Goal: Task Accomplishment & Management: Manage account settings

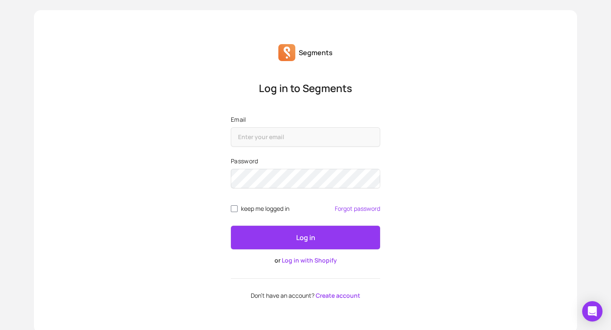
click at [193, 183] on div "Log in to Segments Email Password keep me logged in Forgot password Log in or L…" at bounding box center [305, 190] width 543 height 218
click at [292, 239] on button "Log in" at bounding box center [305, 238] width 149 height 24
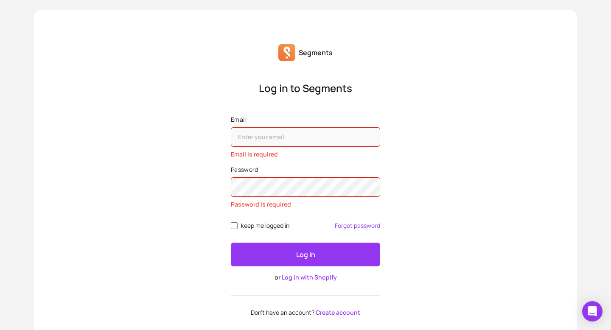
click at [319, 280] on link "Log in with Shopify" at bounding box center [309, 277] width 55 height 8
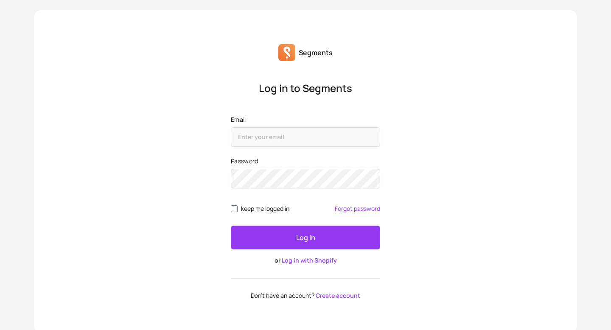
click at [171, 199] on div "Log in to Segments Email Password keep me logged in Forgot password Log in or L…" at bounding box center [305, 190] width 543 height 218
click at [310, 261] on link "Log in with Shopify" at bounding box center [309, 260] width 55 height 8
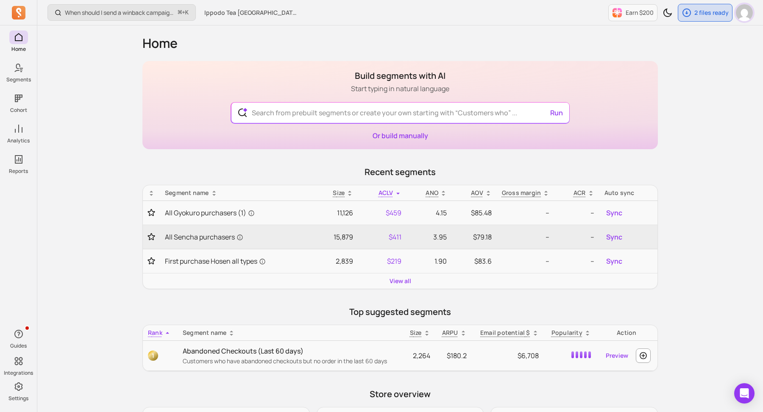
click at [748, 17] on img "button" at bounding box center [744, 12] width 17 height 17
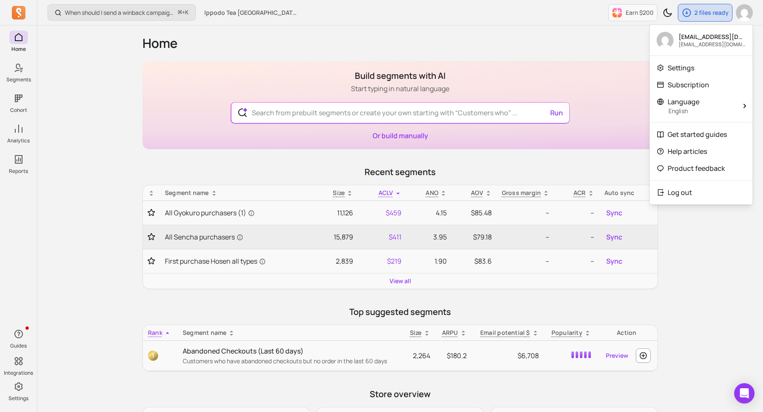
click at [470, 9] on div "When should I send a winback campaign to prevent churn? ⌘ + K Ippodo Tea USA & …" at bounding box center [400, 12] width 726 height 25
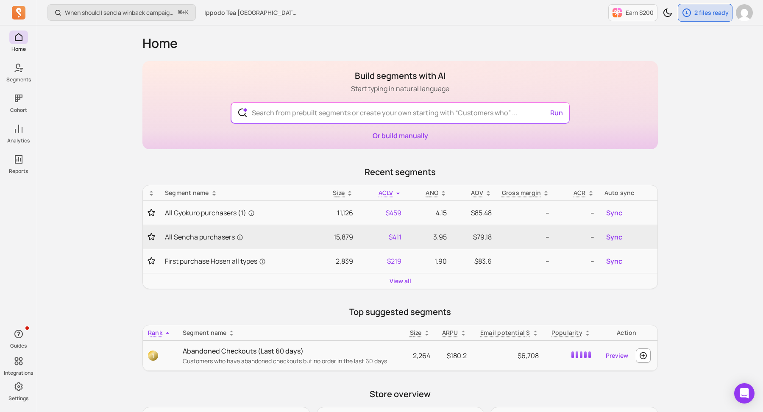
click at [102, 66] on div "When should I send a winback campaign to prevent churn? ⌘ + K Ippodo Tea [GEOGR…" at bounding box center [400, 337] width 726 height 675
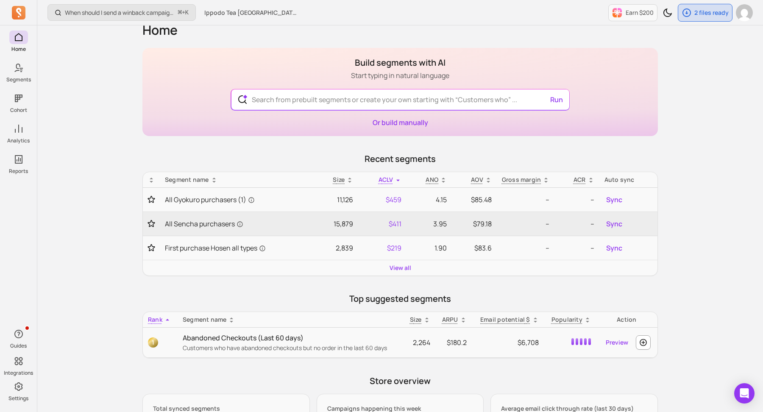
scroll to position [11, 0]
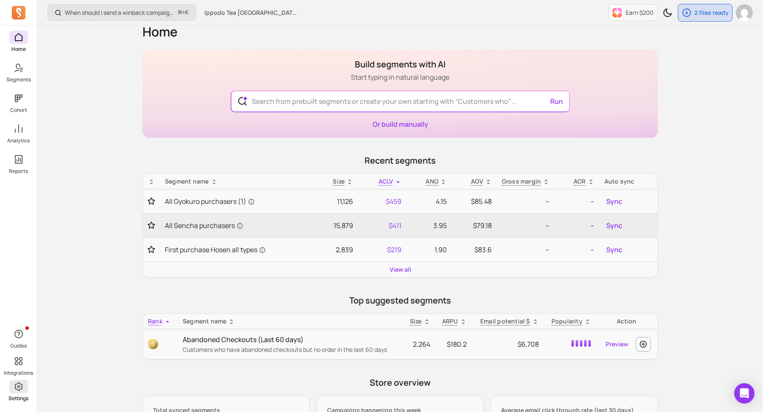
click at [17, 389] on icon at bounding box center [18, 386] width 8 height 8
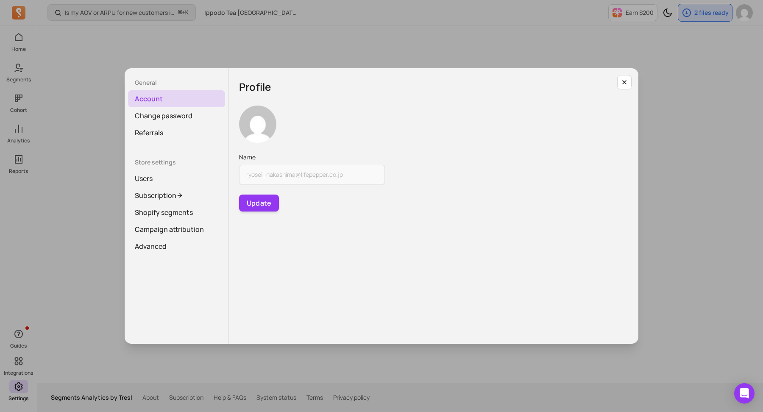
click at [358, 52] on div "General Account Change password Referrals Store settings Users Subscription Sho…" at bounding box center [382, 206] width 750 height 399
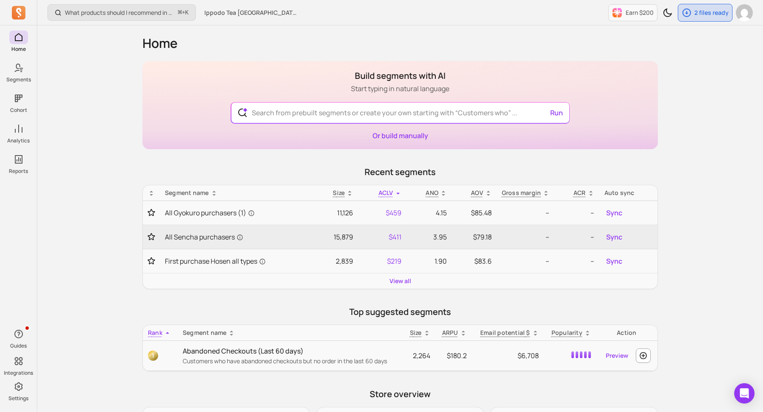
scroll to position [11, 0]
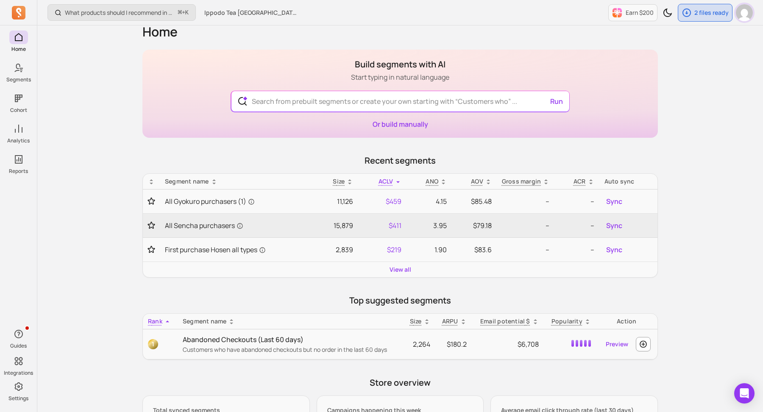
click at [738, 17] on img "button" at bounding box center [744, 12] width 17 height 17
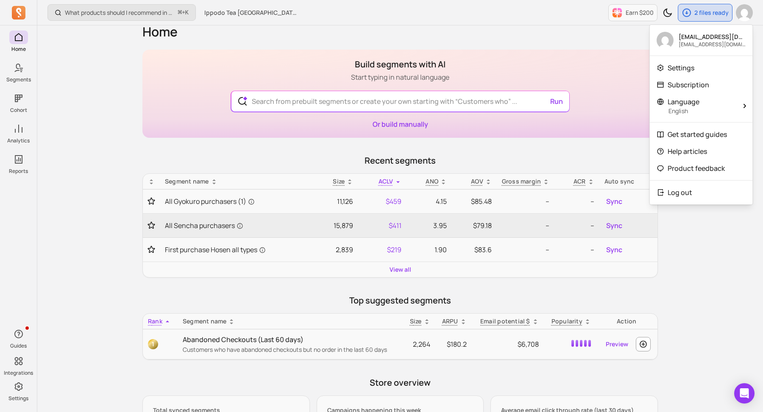
click at [102, 138] on div "What products should I recommend in my email campaigns? ⌘ + K Ippodo Tea [GEOGR…" at bounding box center [400, 326] width 726 height 675
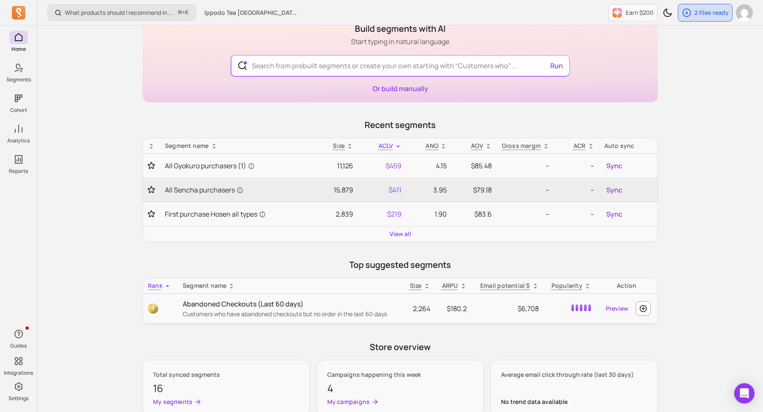
scroll to position [0, 0]
